Goal: Task Accomplishment & Management: Manage account settings

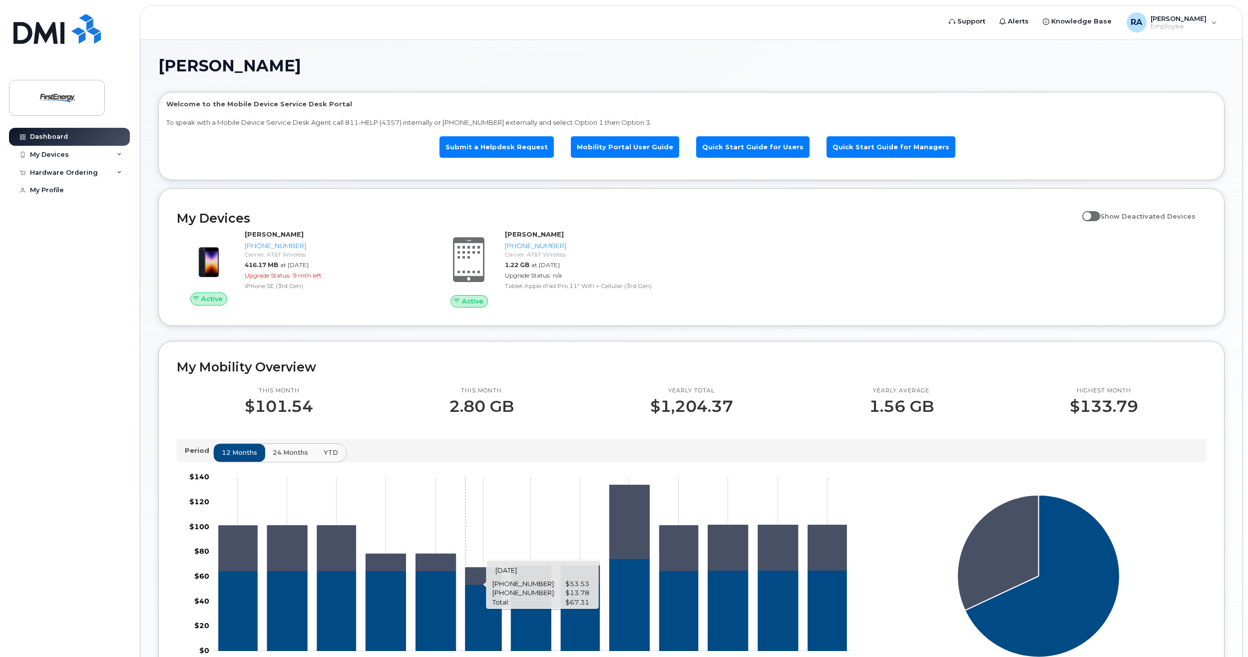
scroll to position [276, 0]
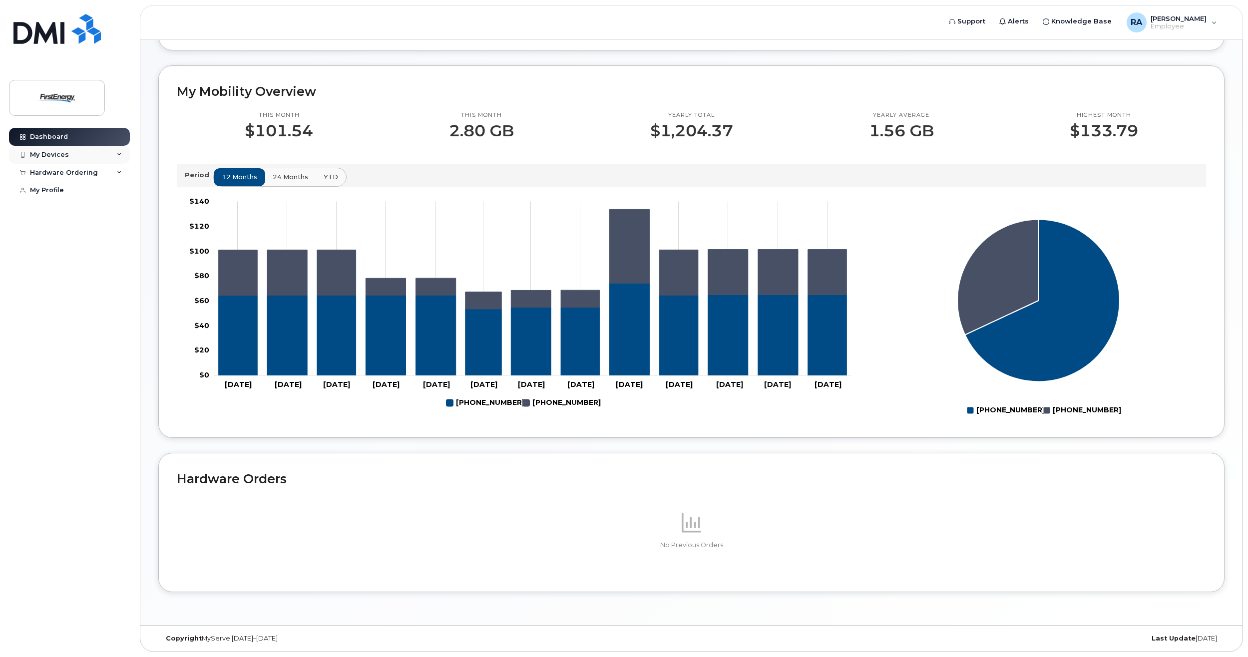
click at [76, 154] on div "My Devices" at bounding box center [69, 155] width 121 height 18
click at [63, 277] on div "Hardware Ordering" at bounding box center [64, 273] width 68 height 8
click at [50, 313] on div "My Profile" at bounding box center [47, 310] width 34 height 8
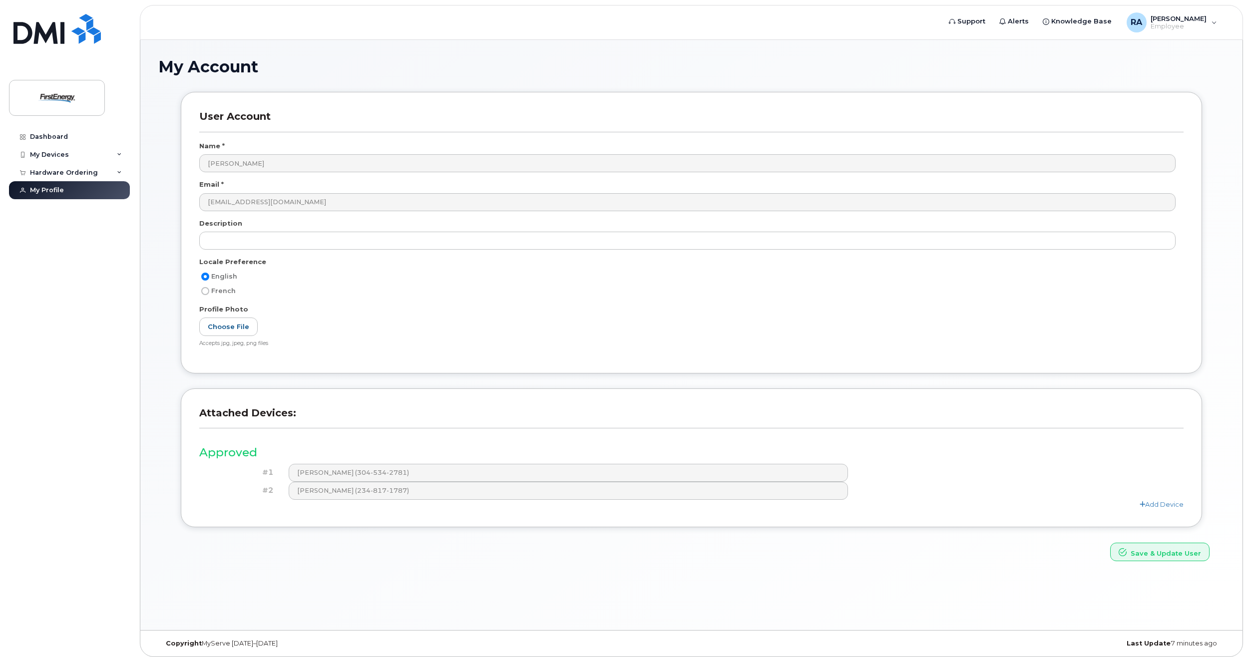
scroll to position [5, 0]
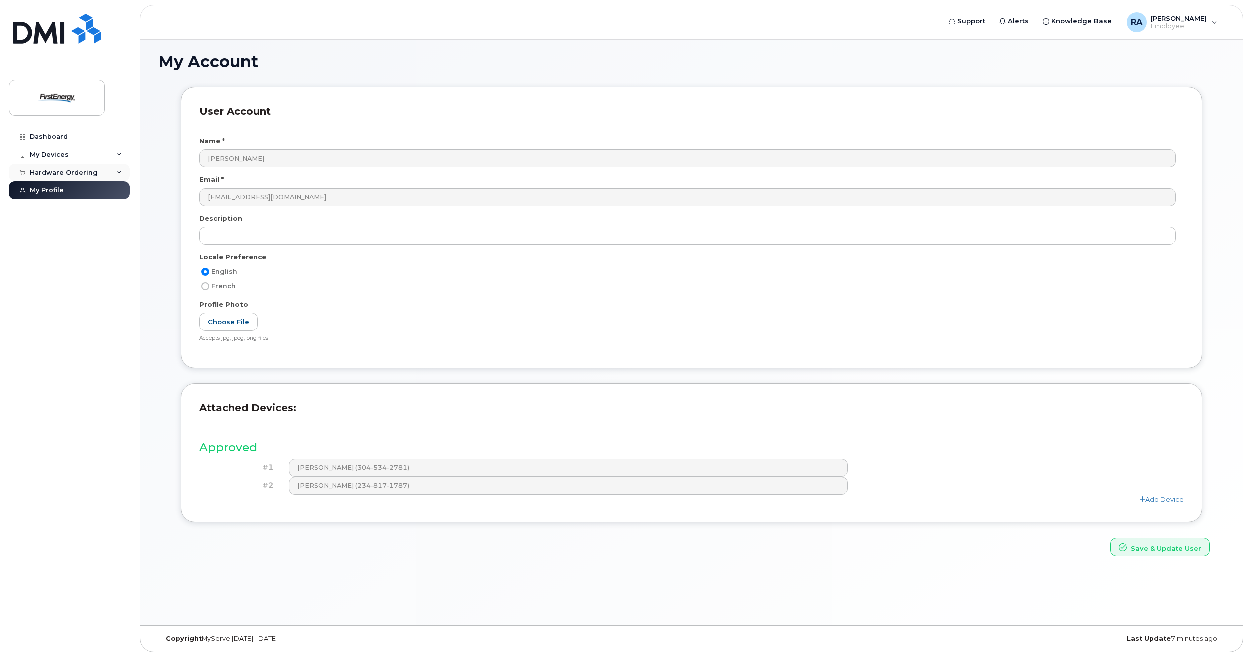
click at [83, 167] on div "Hardware Ordering" at bounding box center [69, 173] width 121 height 18
click at [73, 158] on div "My Devices" at bounding box center [69, 155] width 121 height 18
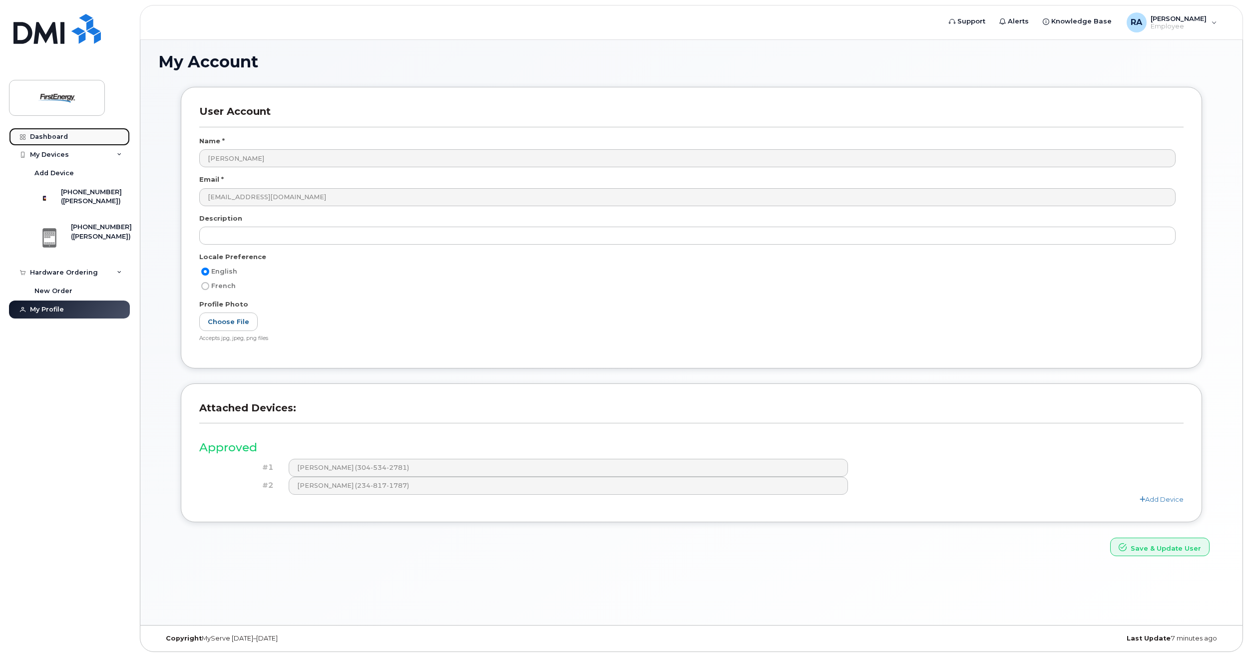
click at [73, 140] on link "Dashboard" at bounding box center [69, 137] width 121 height 18
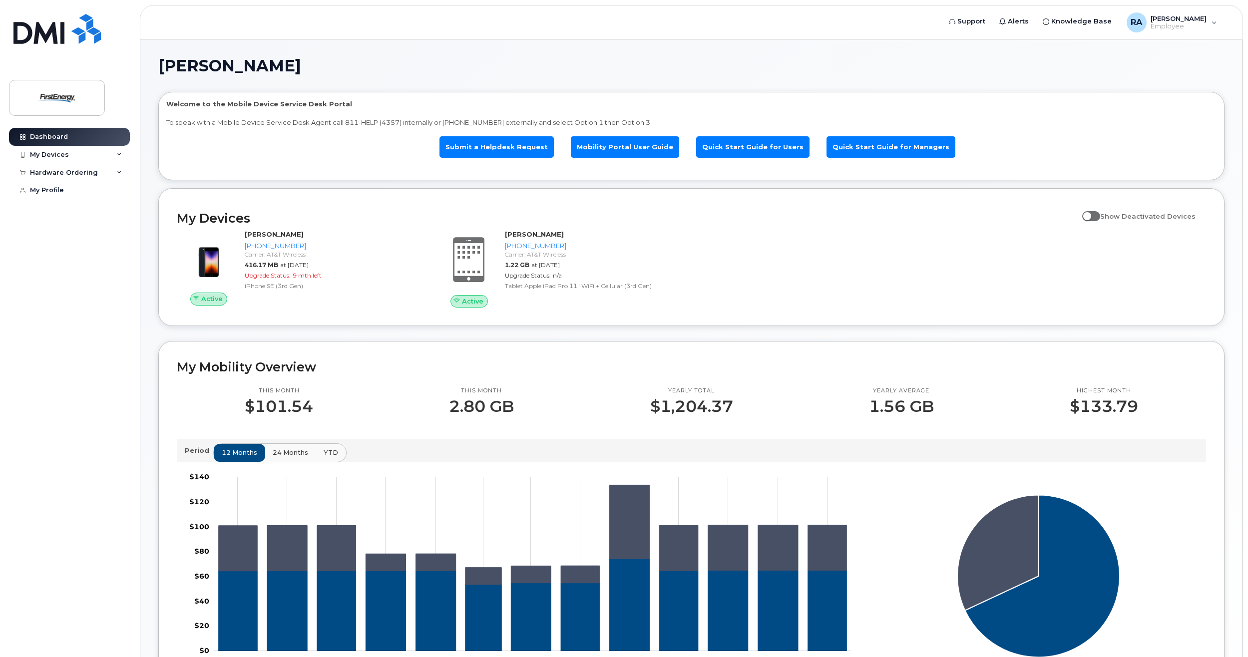
click at [1110, 215] on span "Show Deactivated Devices" at bounding box center [1148, 216] width 95 height 8
click at [1091, 215] on input "Show Deactivated Devices" at bounding box center [1087, 211] width 8 height 8
click at [1101, 218] on span at bounding box center [1092, 216] width 18 height 10
click at [1091, 215] on input "Show Deactivated Devices" at bounding box center [1087, 211] width 8 height 8
checkbox input "false"
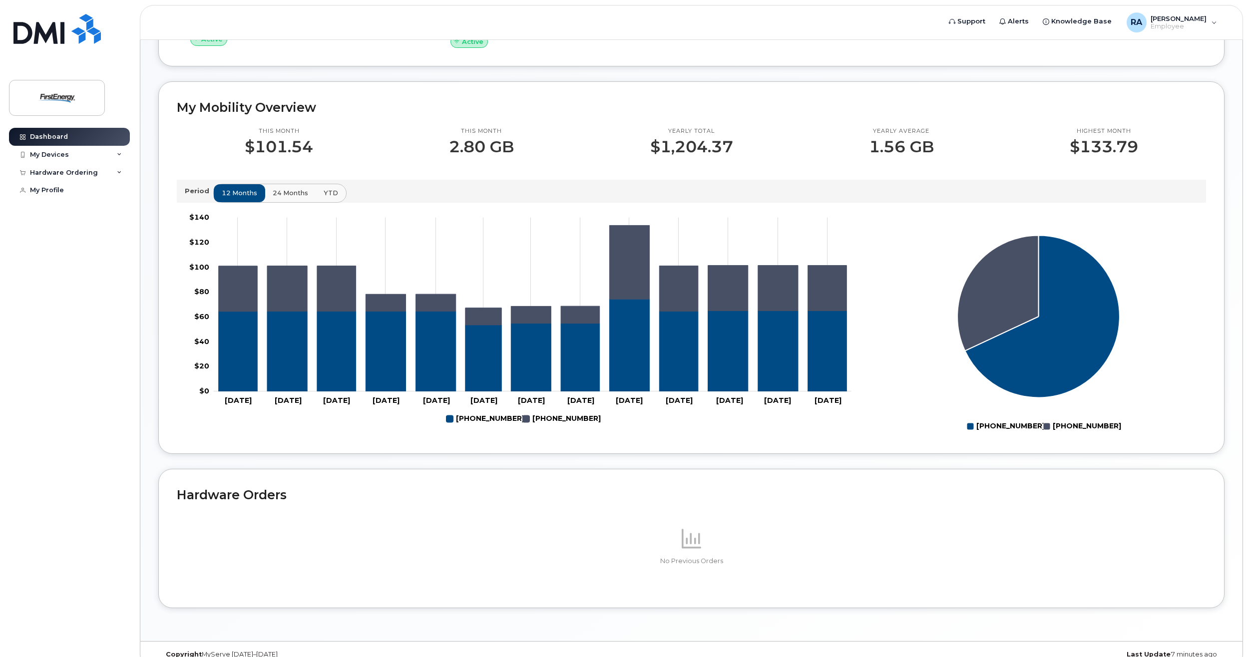
scroll to position [276, 0]
